Goal: Information Seeking & Learning: Learn about a topic

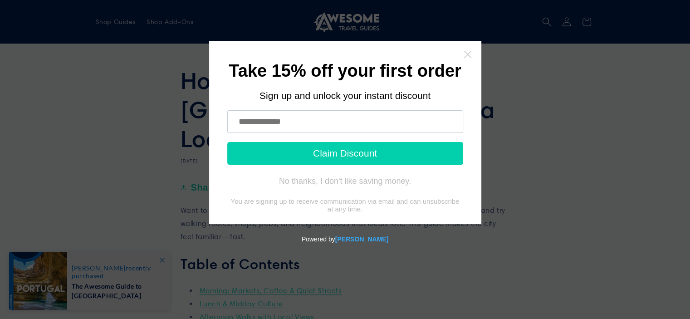
click at [463, 52] on icon "Close widget" at bounding box center [467, 54] width 9 height 9
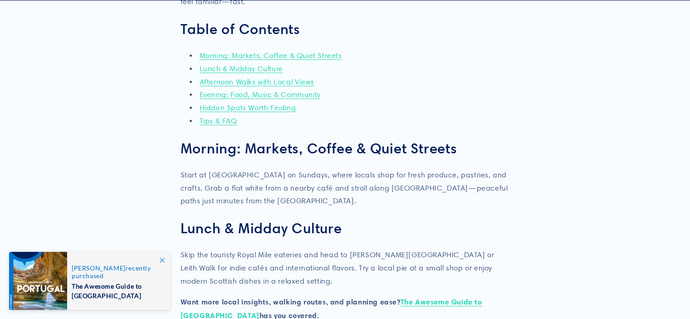
scroll to position [235, 0]
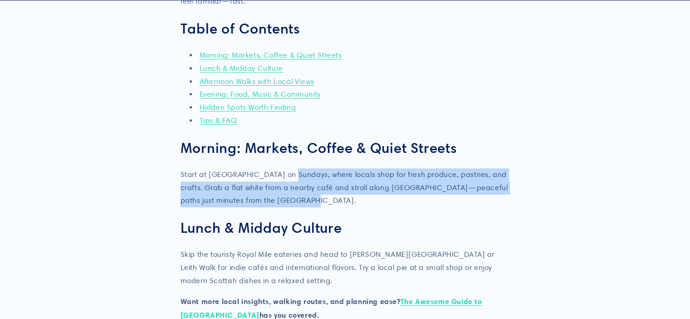
drag, startPoint x: 288, startPoint y: 146, endPoint x: 303, endPoint y: 177, distance: 33.9
click at [303, 177] on p "Start at [GEOGRAPHIC_DATA] on Sundays, where locals shop for fresh produce, pas…" at bounding box center [344, 187] width 329 height 39
drag, startPoint x: 303, startPoint y: 177, endPoint x: 230, endPoint y: 141, distance: 81.7
click at [230, 168] on p "Start at [GEOGRAPHIC_DATA] on Sundays, where locals shop for fresh produce, pas…" at bounding box center [344, 187] width 329 height 39
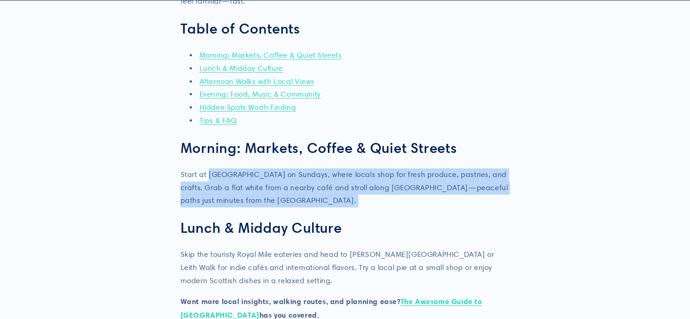
click at [230, 168] on p "Start at [GEOGRAPHIC_DATA] on Sundays, where locals shop for fresh produce, pas…" at bounding box center [344, 187] width 329 height 39
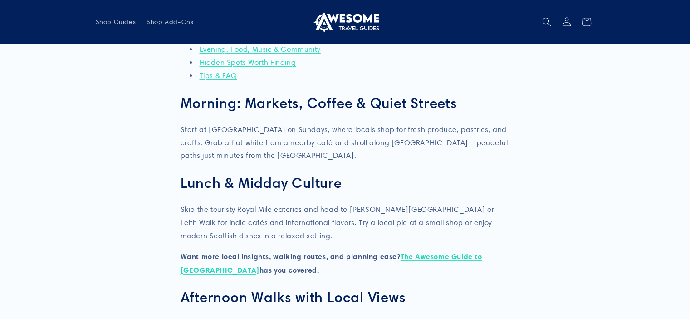
scroll to position [281, 0]
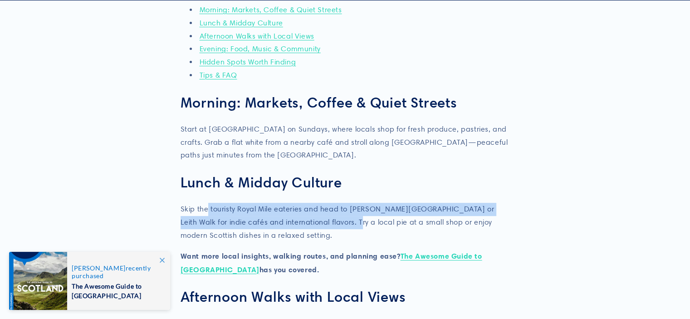
drag, startPoint x: 207, startPoint y: 181, endPoint x: 318, endPoint y: 195, distance: 112.4
click at [318, 203] on p "Skip the touristy Royal Mile eateries and head to [PERSON_NAME][GEOGRAPHIC_DATA…" at bounding box center [344, 222] width 329 height 39
drag, startPoint x: 318, startPoint y: 195, endPoint x: 321, endPoint y: 185, distance: 10.3
click at [321, 203] on p "Skip the touristy Royal Mile eateries and head to [PERSON_NAME][GEOGRAPHIC_DATA…" at bounding box center [344, 222] width 329 height 39
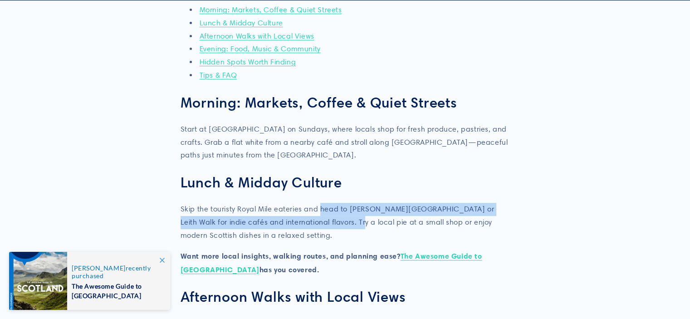
click at [321, 203] on p "Skip the touristy Royal Mile eateries and head to [PERSON_NAME][GEOGRAPHIC_DATA…" at bounding box center [344, 222] width 329 height 39
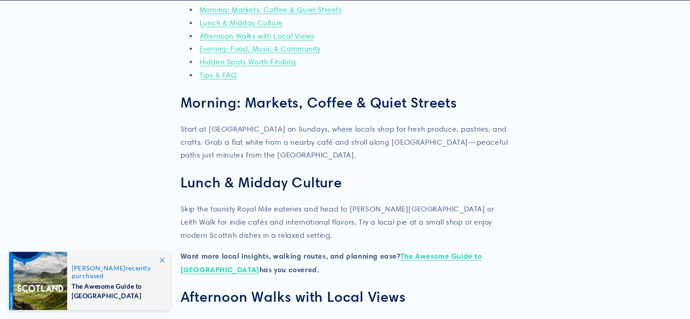
click at [321, 203] on p "Skip the touristy Royal Mile eateries and head to [PERSON_NAME][GEOGRAPHIC_DATA…" at bounding box center [344, 222] width 329 height 39
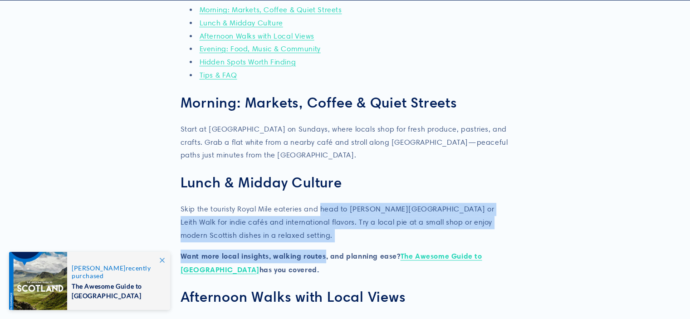
drag, startPoint x: 321, startPoint y: 185, endPoint x: 312, endPoint y: 222, distance: 38.3
click at [312, 251] on strong "Want more local insights, walking routes, and planning ease? The Awesome Guide …" at bounding box center [330, 262] width 301 height 23
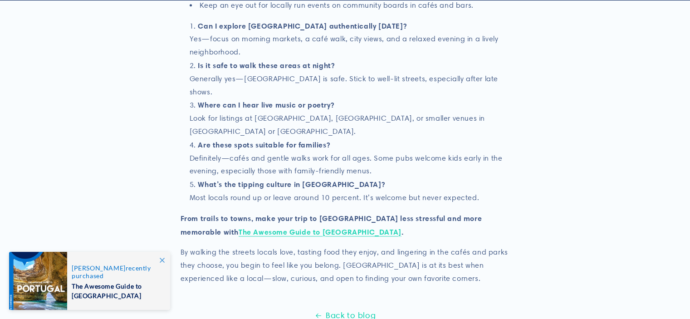
scroll to position [941, 0]
